Goal: Task Accomplishment & Management: Complete application form

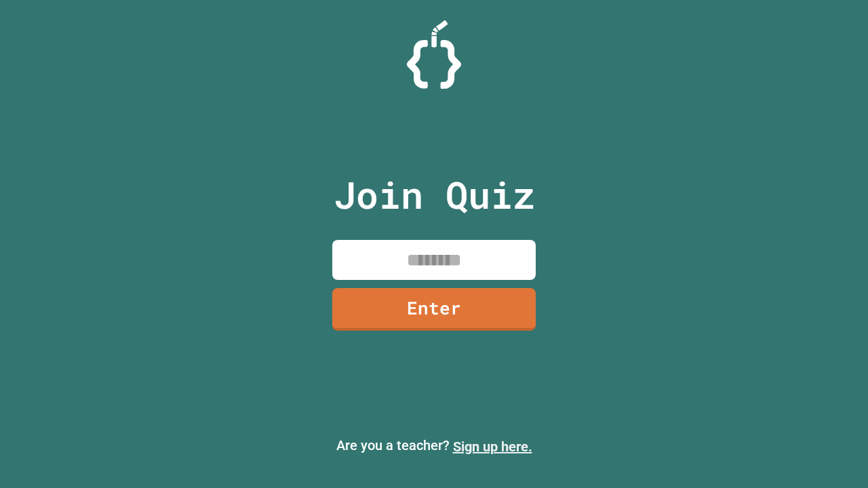
click at [493, 447] on link "Sign up here." at bounding box center [492, 447] width 79 height 16
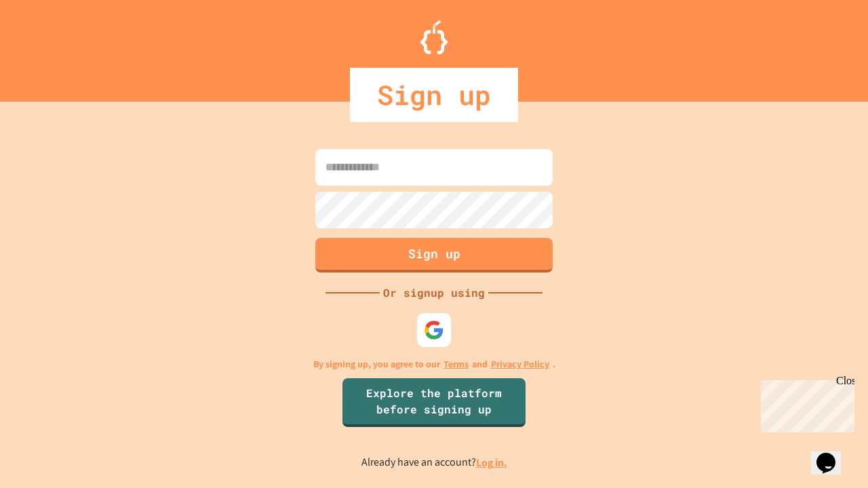
click at [493, 463] on link "Log in." at bounding box center [491, 463] width 31 height 14
